Goal: Navigation & Orientation: Find specific page/section

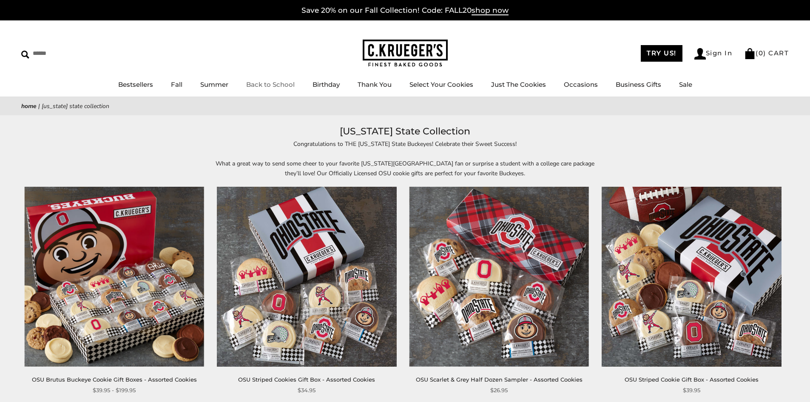
click at [282, 84] on link "Back to School" at bounding box center [270, 84] width 48 height 8
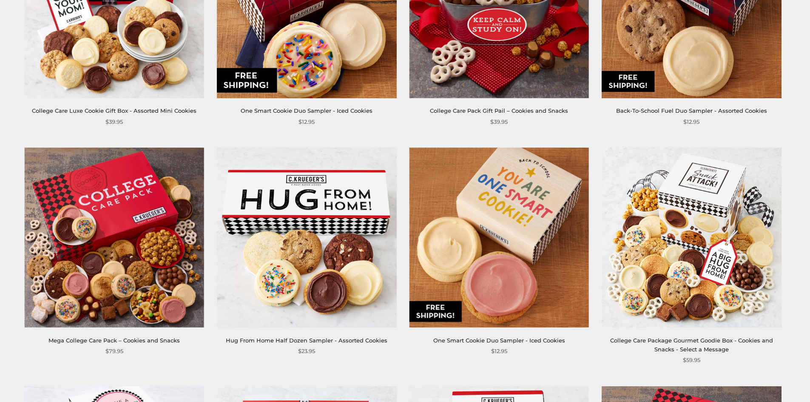
scroll to position [638, 0]
